Goal: Task Accomplishment & Management: Use online tool/utility

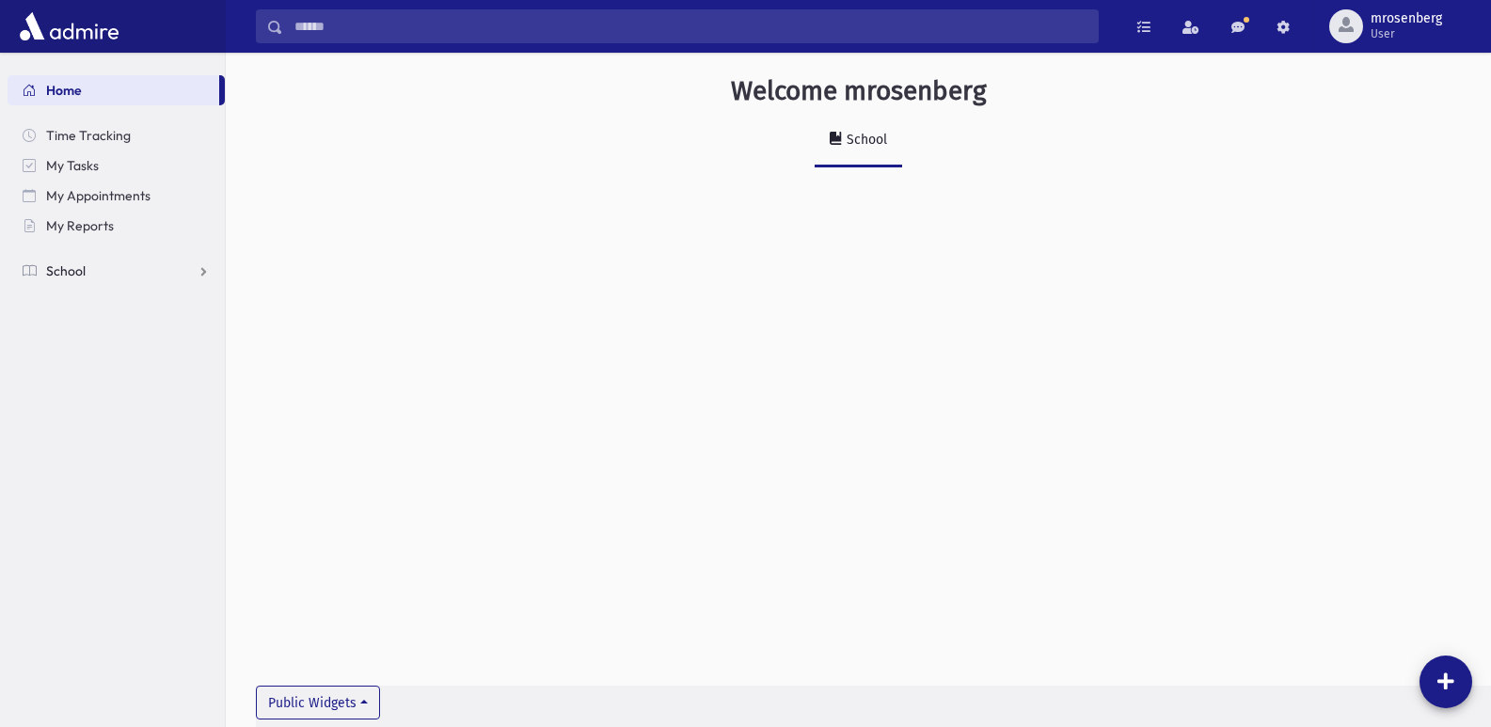
click at [60, 262] on span "School" at bounding box center [66, 270] width 40 height 17
click at [79, 330] on span "Attendance" at bounding box center [91, 331] width 70 height 17
click at [87, 362] on span "Entry" at bounding box center [87, 361] width 32 height 17
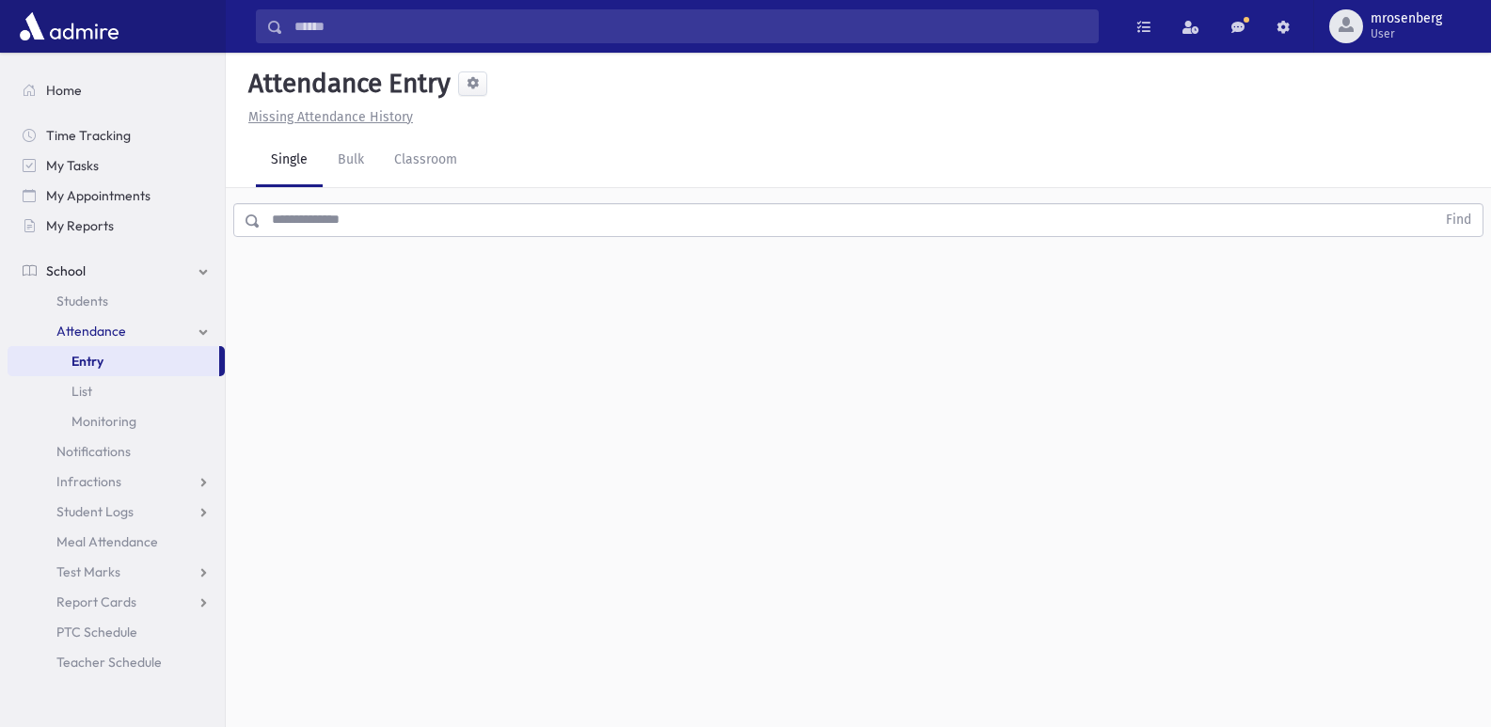
click at [434, 220] on input "text" at bounding box center [848, 220] width 1175 height 34
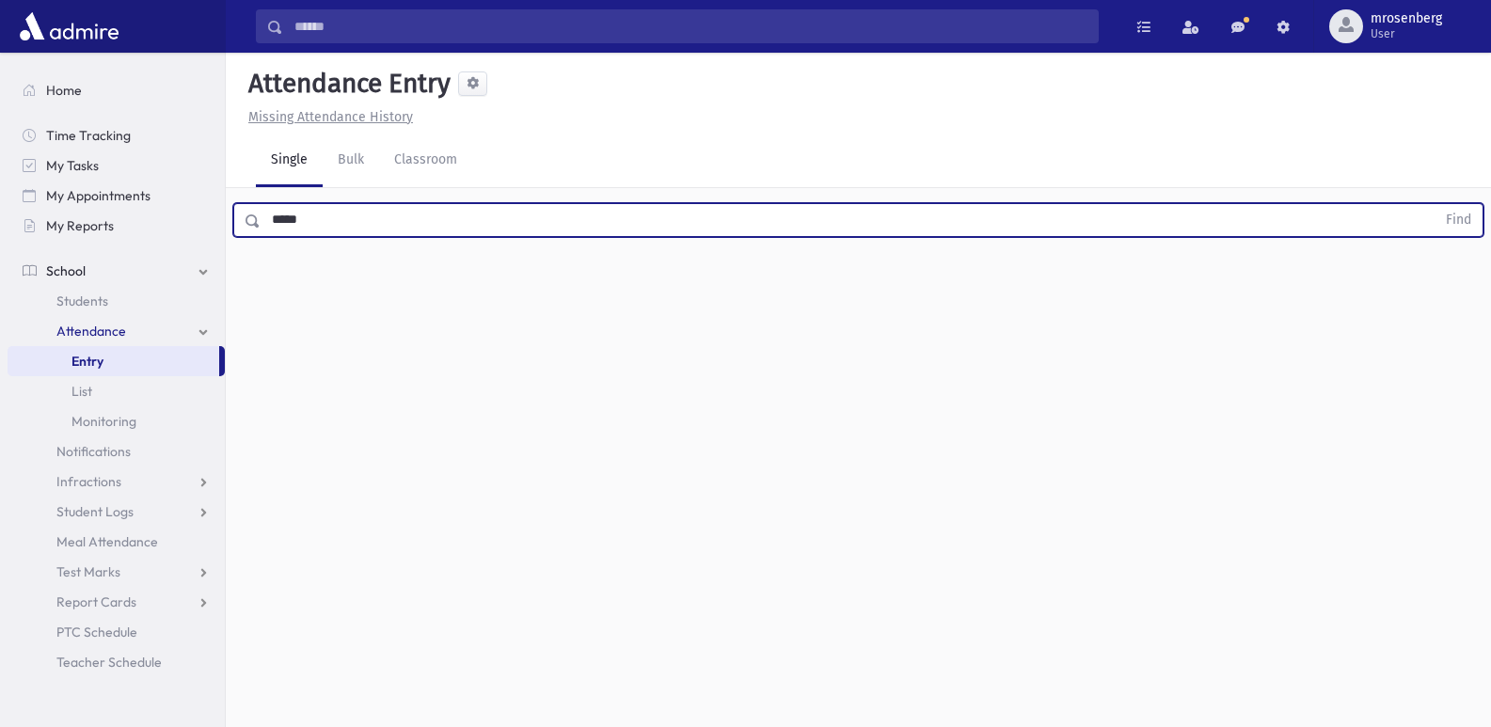
type input "*****"
click at [1435, 204] on button "Find" at bounding box center [1459, 220] width 48 height 32
